Goal: Transaction & Acquisition: Purchase product/service

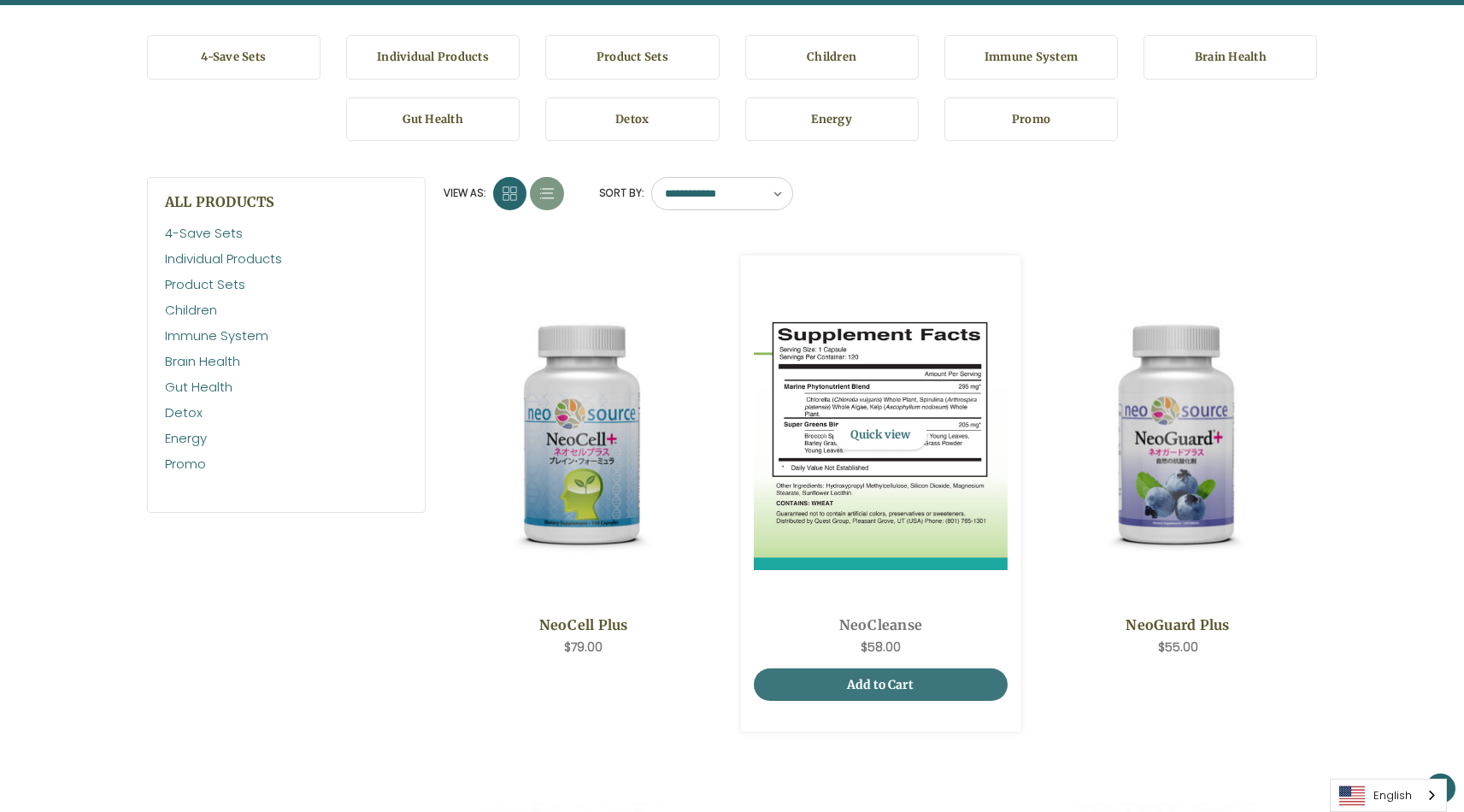
scroll to position [220, 0]
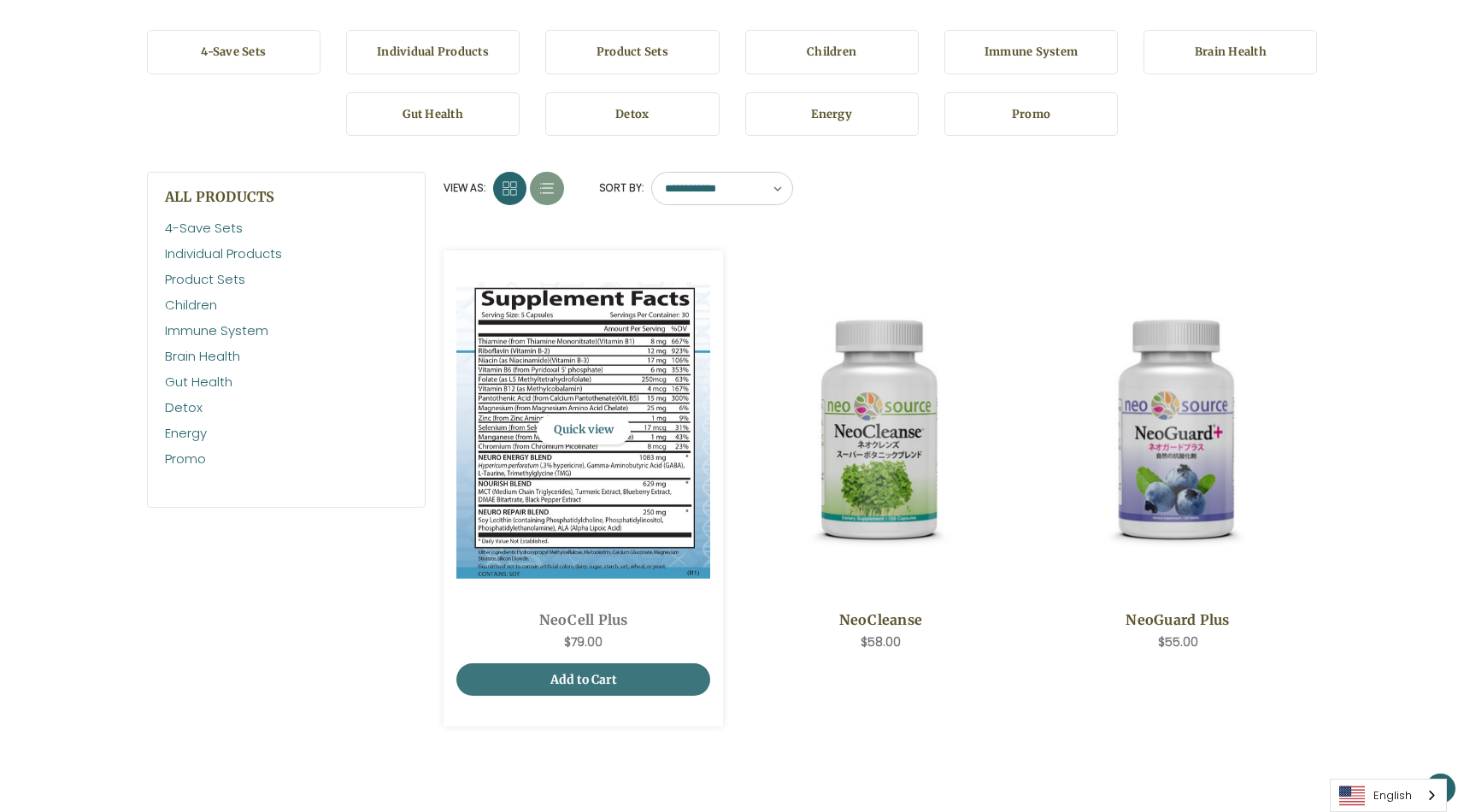
click at [658, 516] on img "NeoCell Plus,$79.00\a" at bounding box center [583, 430] width 254 height 296
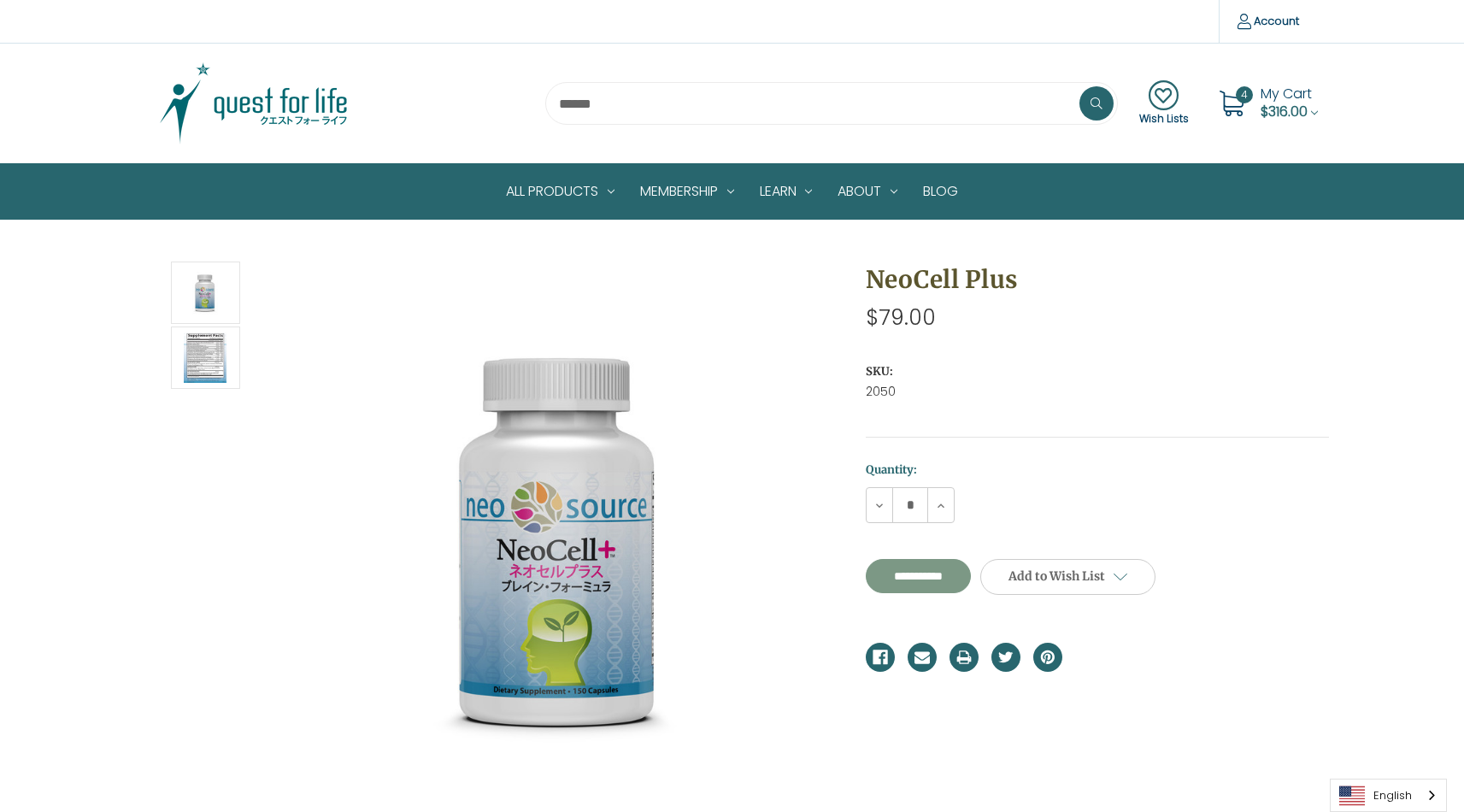
click at [930, 571] on input "**********" at bounding box center [918, 575] width 106 height 35
type input "**********"
